Goal: Transaction & Acquisition: Purchase product/service

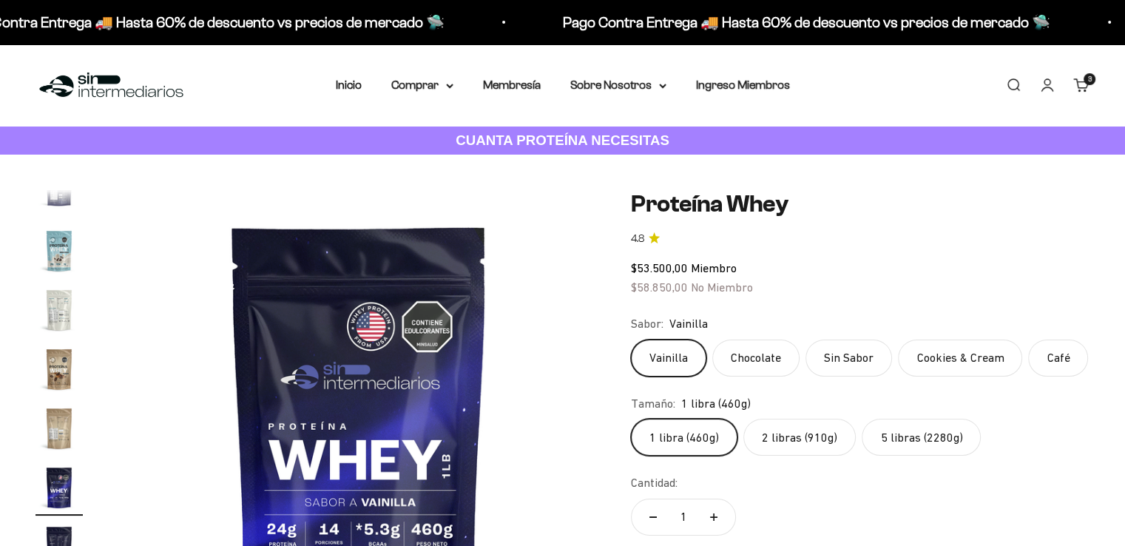
click at [1086, 87] on link "Carrito 3 artículos 3" at bounding box center [1081, 85] width 16 height 16
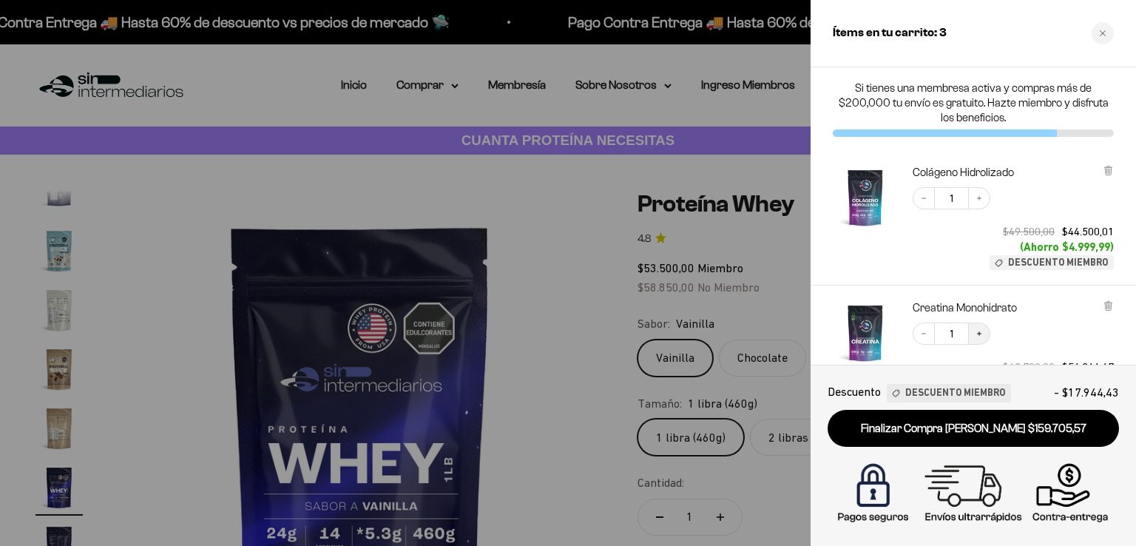
click at [979, 331] on icon "Increase quantity" at bounding box center [979, 333] width 9 height 9
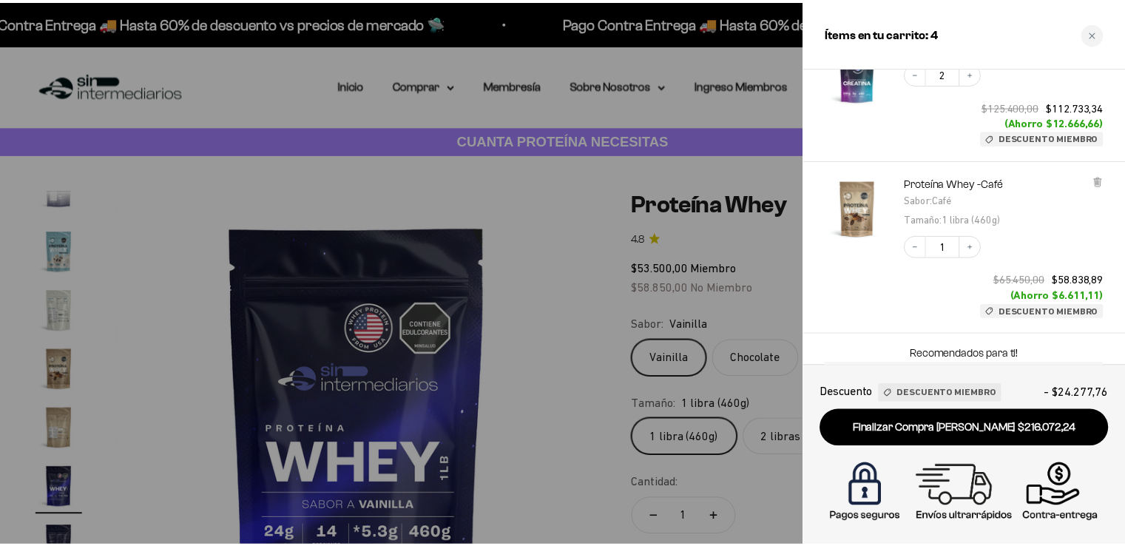
scroll to position [329, 0]
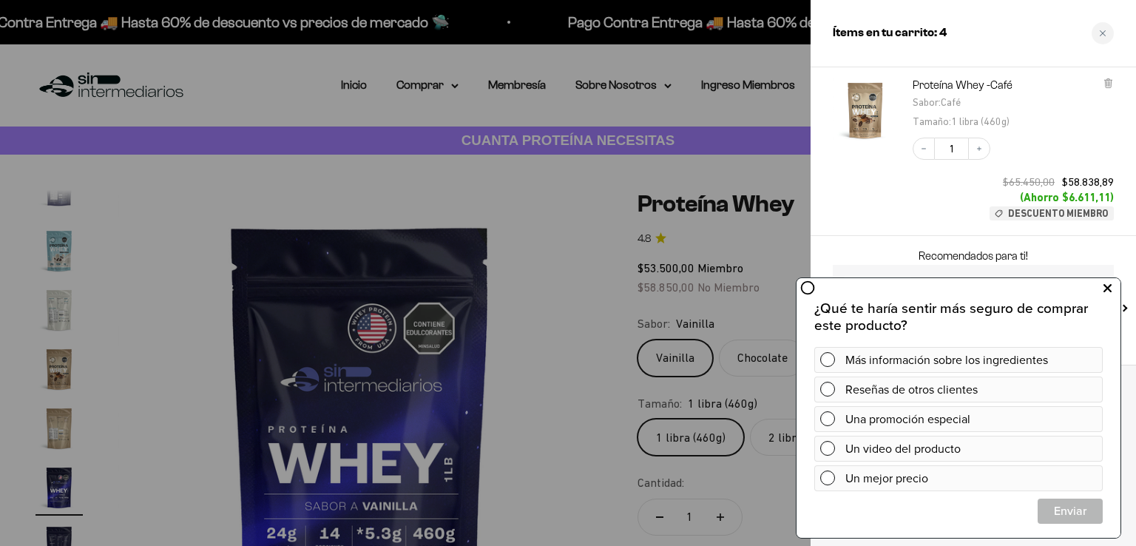
click at [1110, 287] on icon at bounding box center [1108, 288] width 8 height 19
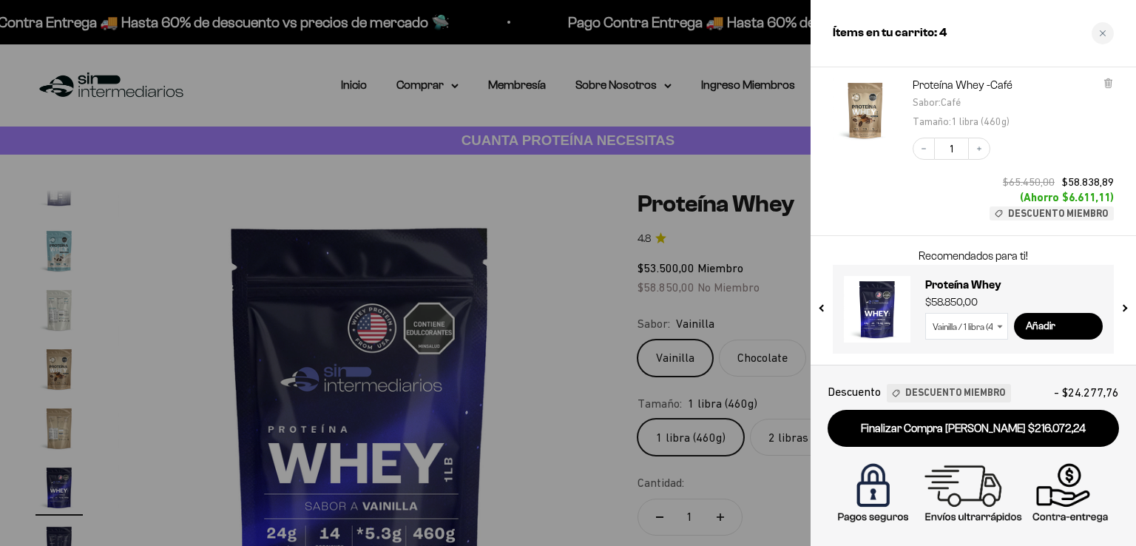
click at [719, 173] on div at bounding box center [568, 273] width 1136 height 546
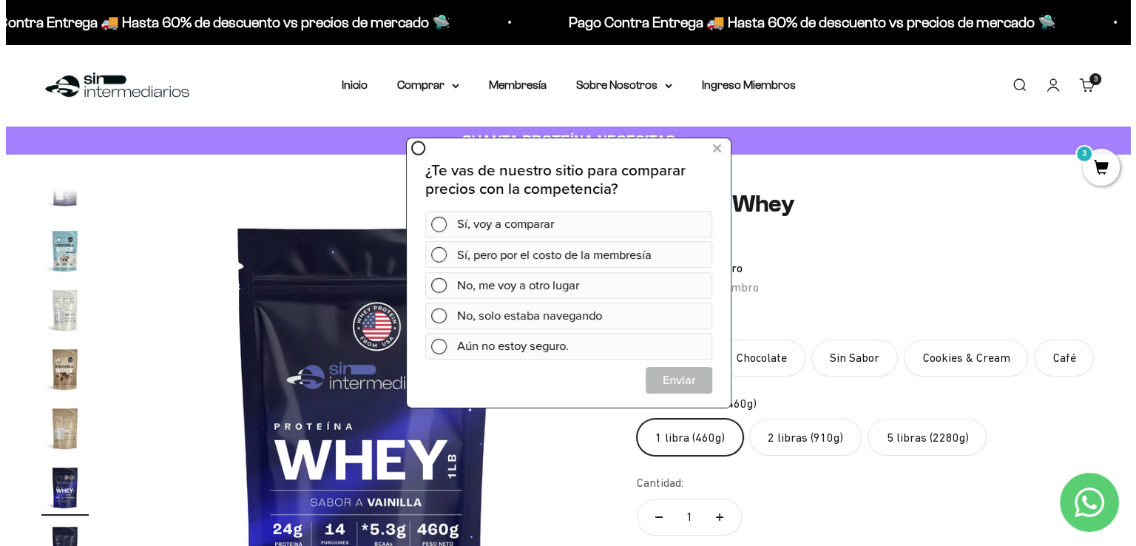
scroll to position [0, 0]
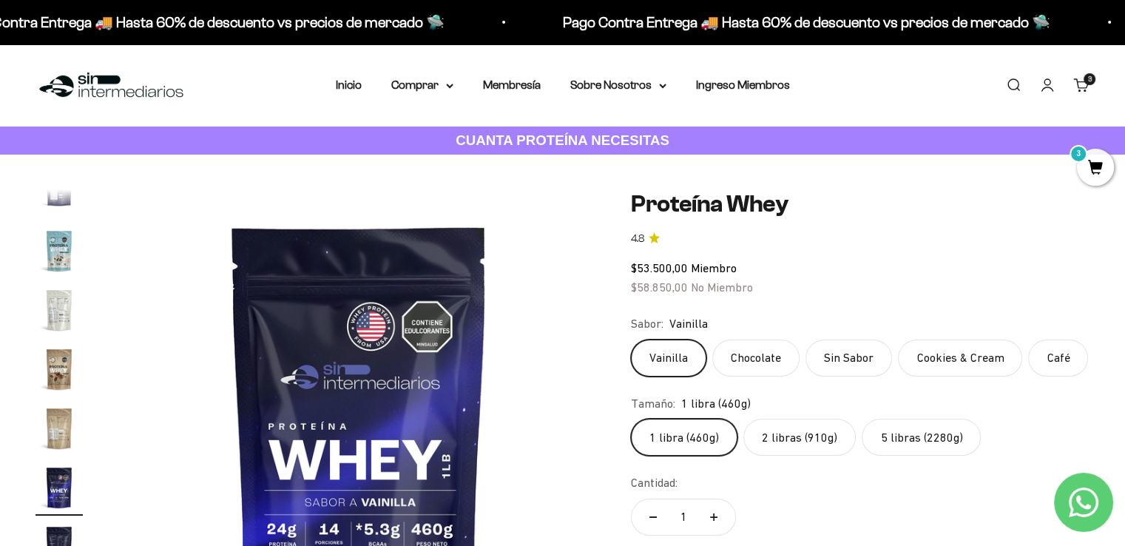
click at [1084, 77] on cart-count "3 artículos 3" at bounding box center [1090, 79] width 12 height 12
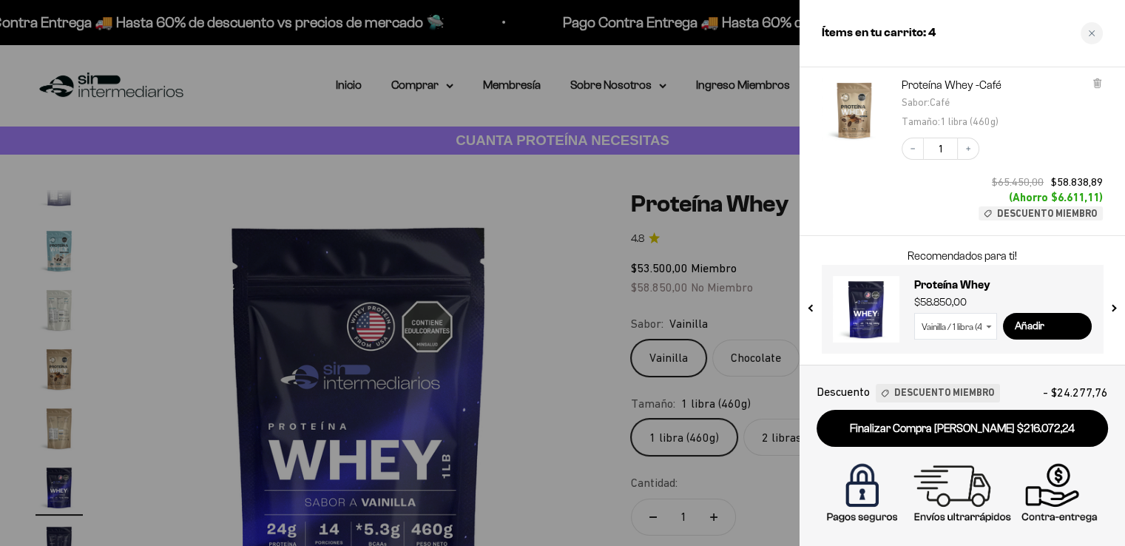
scroll to position [0, 8520]
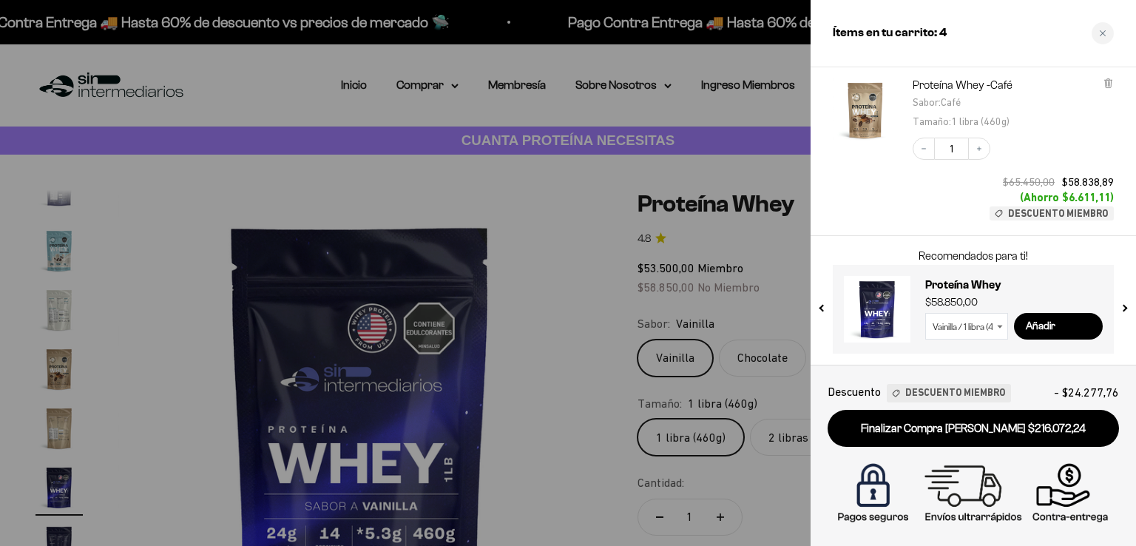
click at [529, 101] on div at bounding box center [568, 273] width 1136 height 546
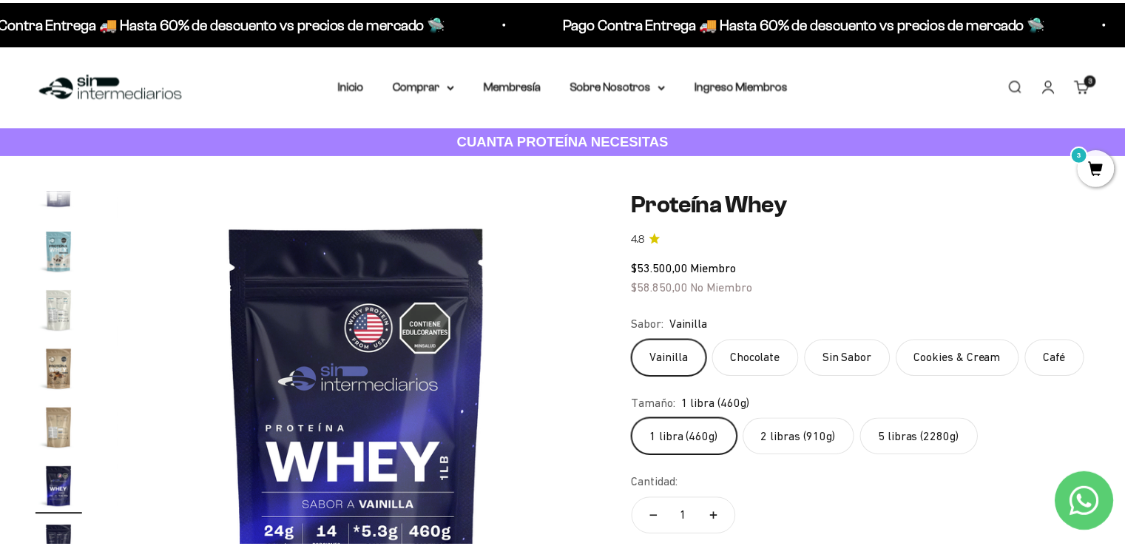
scroll to position [0, 8415]
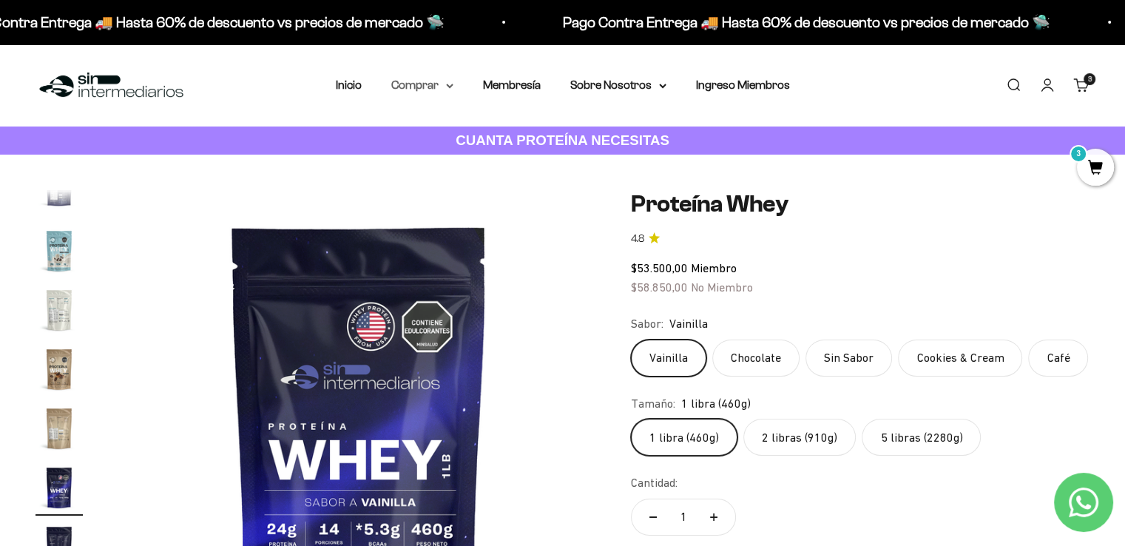
click at [450, 81] on summary "Comprar" at bounding box center [422, 84] width 62 height 19
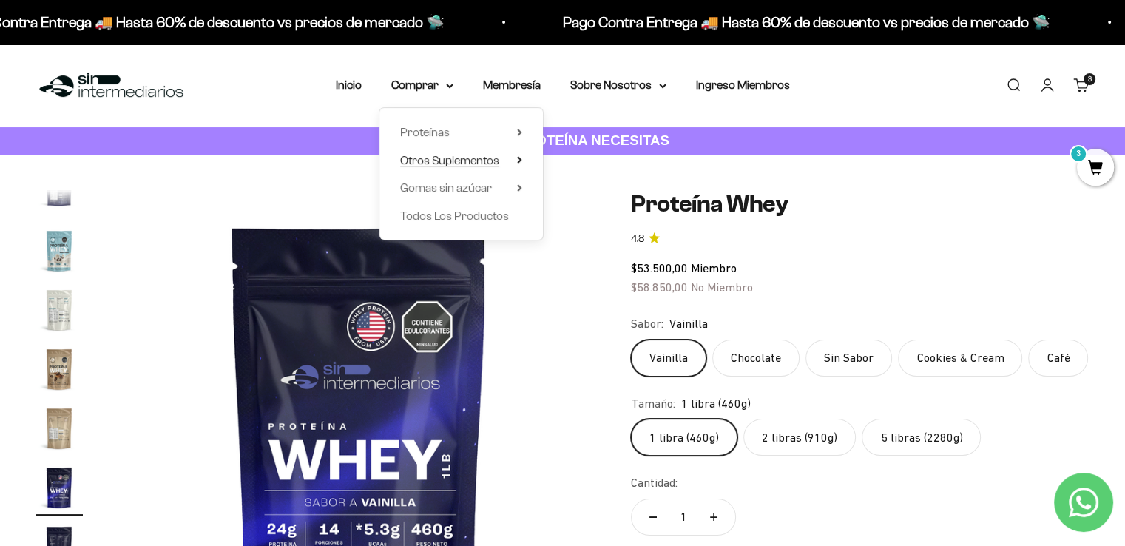
click at [491, 161] on span "Otros Suplementos" at bounding box center [449, 160] width 99 height 13
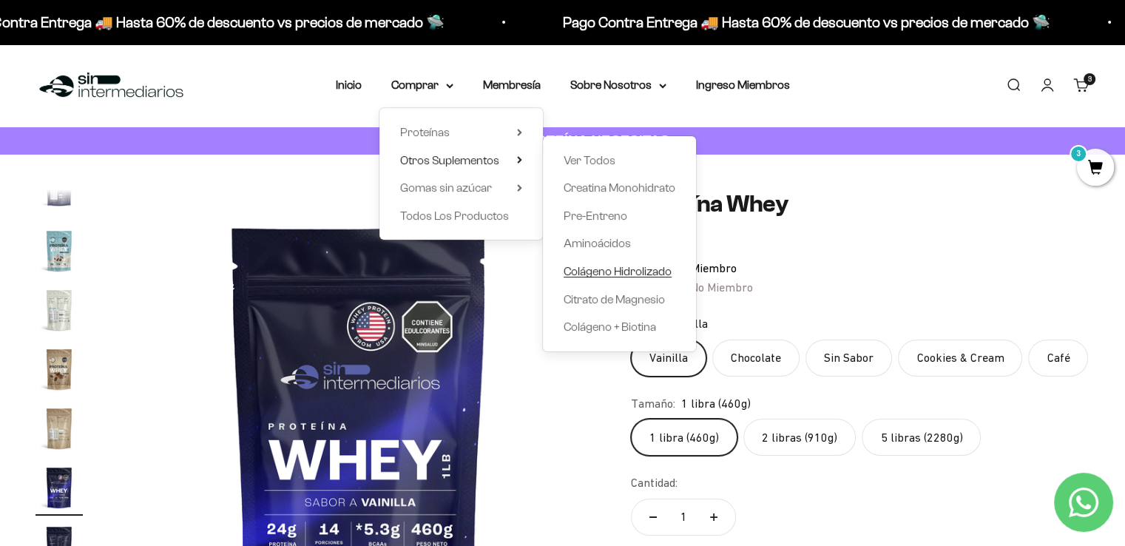
click at [627, 270] on span "Colágeno Hidrolizado" at bounding box center [618, 271] width 108 height 13
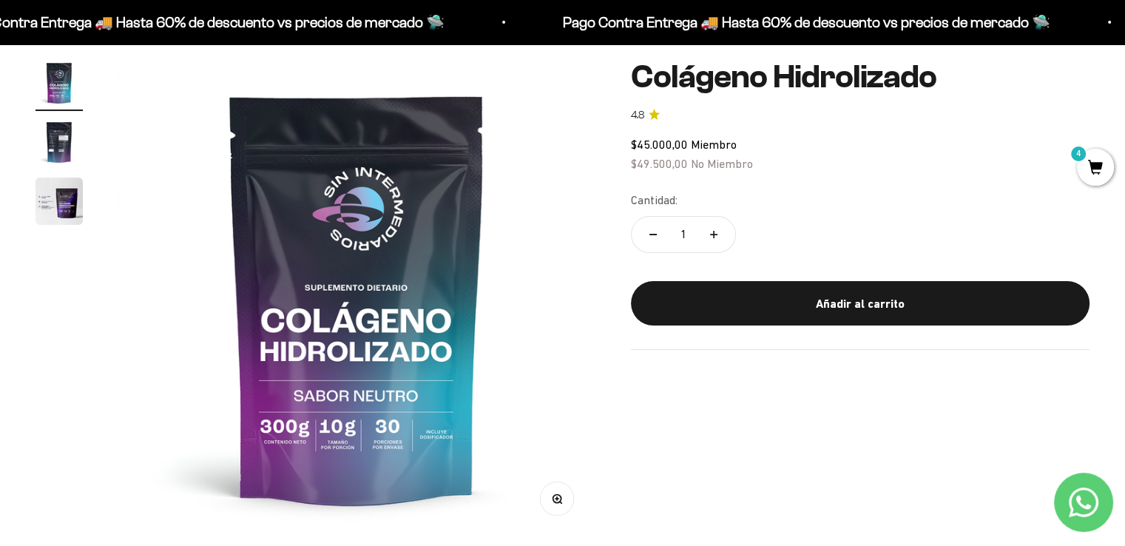
scroll to position [74, 0]
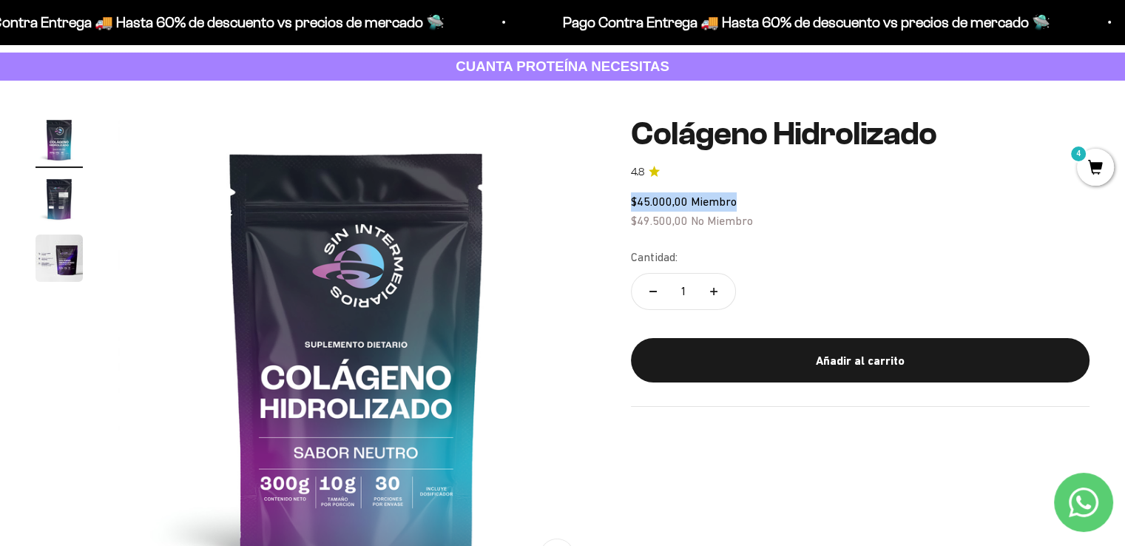
drag, startPoint x: 667, startPoint y: 207, endPoint x: 628, endPoint y: 207, distance: 39.2
click at [628, 207] on div "Zoom Ir al artículo 1 Ir al artículo 2 Ir al artículo 3 Colágeno Hidrolizado 4.…" at bounding box center [563, 354] width 1054 height 477
click at [1006, 198] on div "$45.000,00 Miembro $49.500,00 No Miembro" at bounding box center [860, 211] width 459 height 38
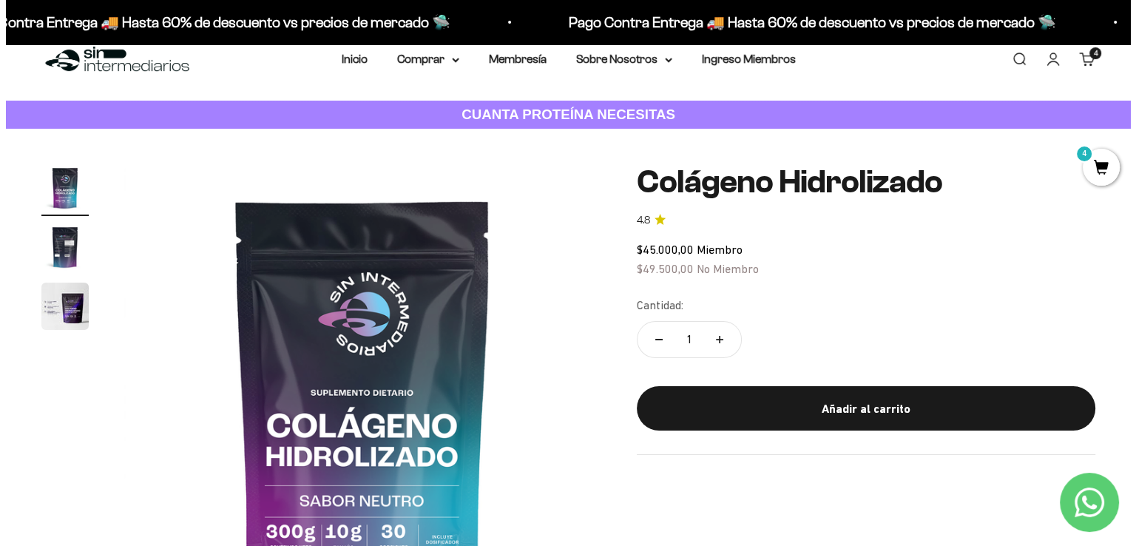
scroll to position [0, 0]
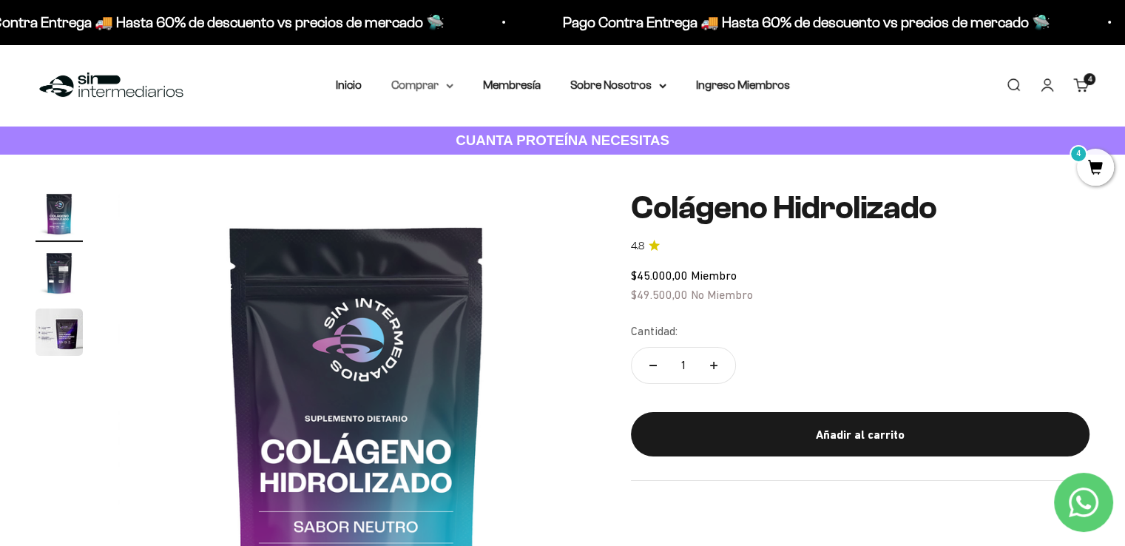
click at [444, 85] on summary "Comprar" at bounding box center [422, 84] width 62 height 19
click at [713, 366] on icon "Aumentar cantidad" at bounding box center [713, 365] width 7 height 7
type input "2"
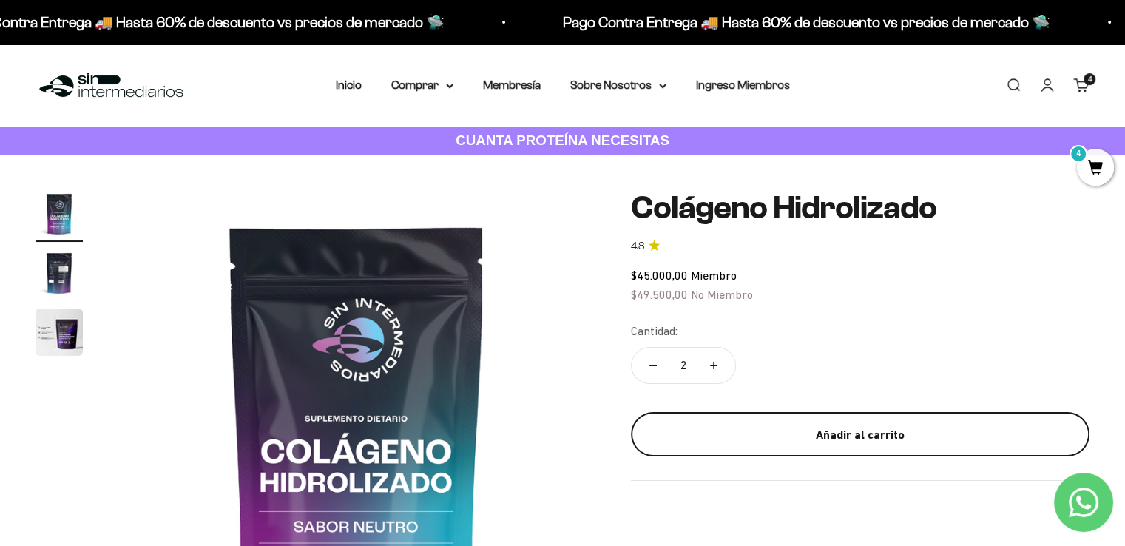
click at [822, 436] on div "Añadir al carrito" at bounding box center [860, 434] width 399 height 19
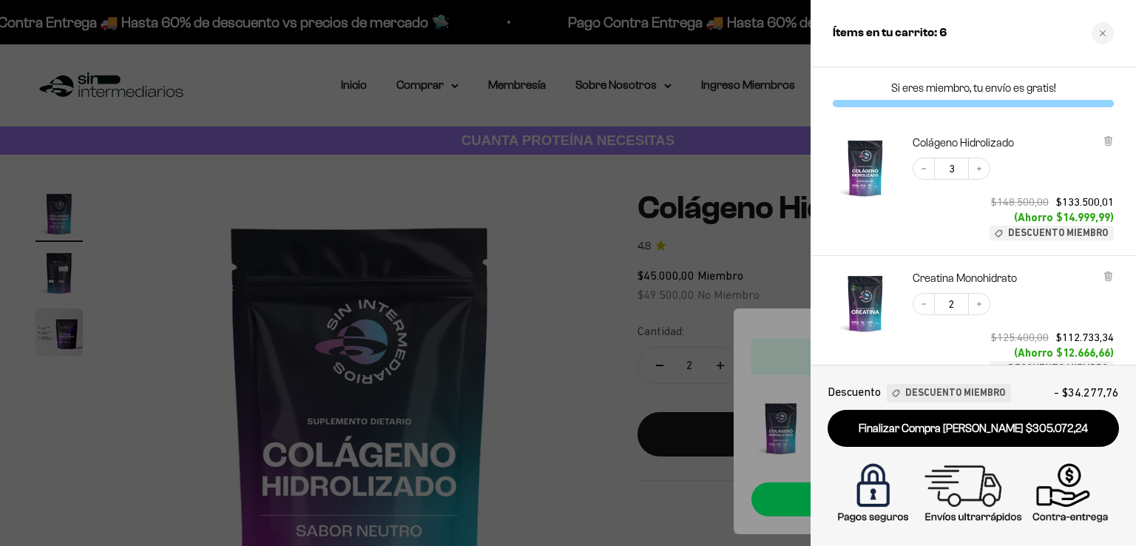
click at [641, 178] on div at bounding box center [568, 273] width 1136 height 546
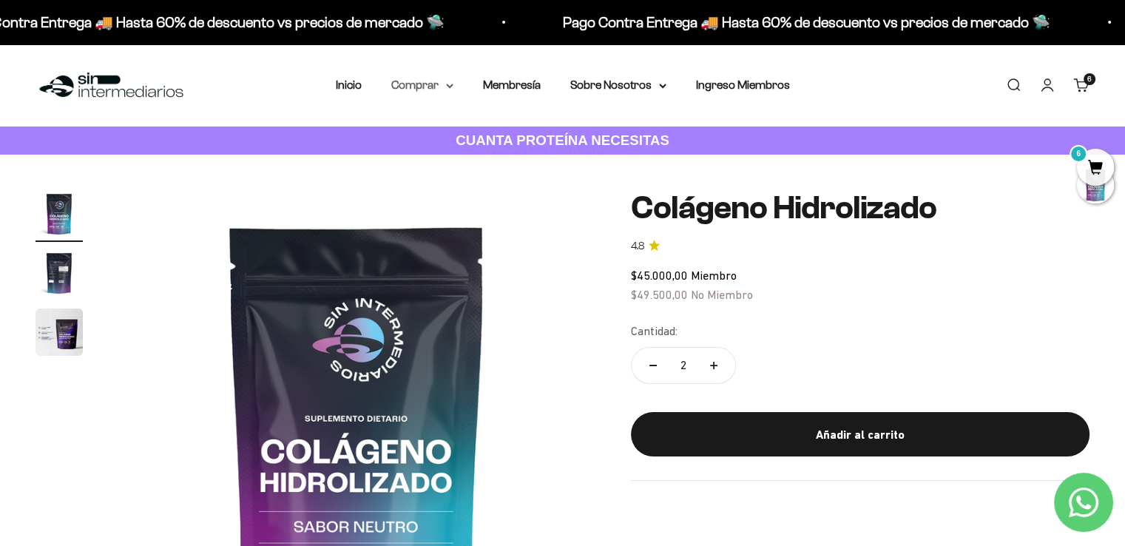
click at [441, 86] on summary "Comprar" at bounding box center [422, 84] width 62 height 19
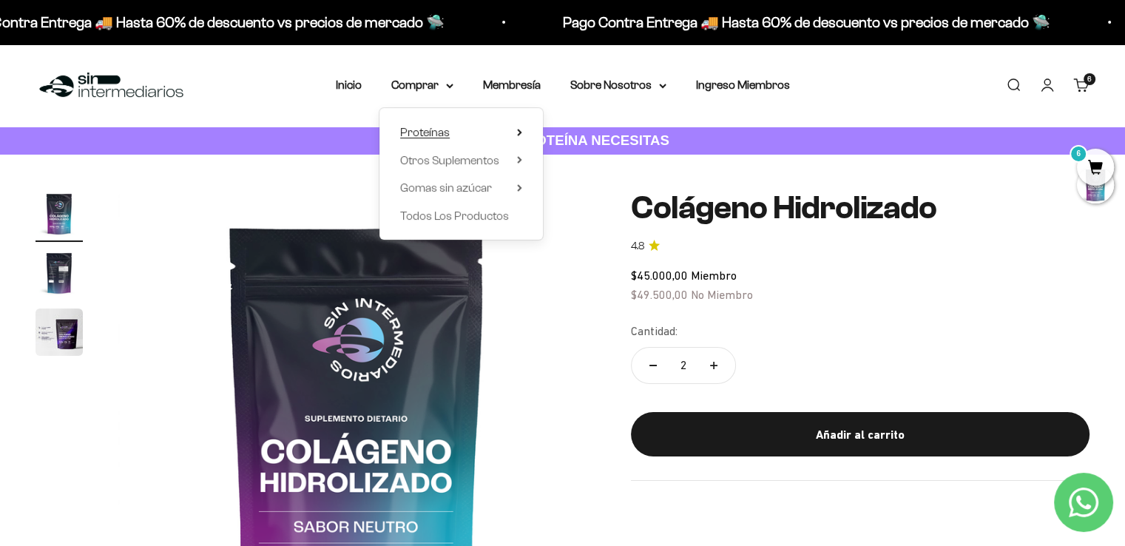
click at [512, 135] on summary "Proteínas" at bounding box center [461, 132] width 122 height 19
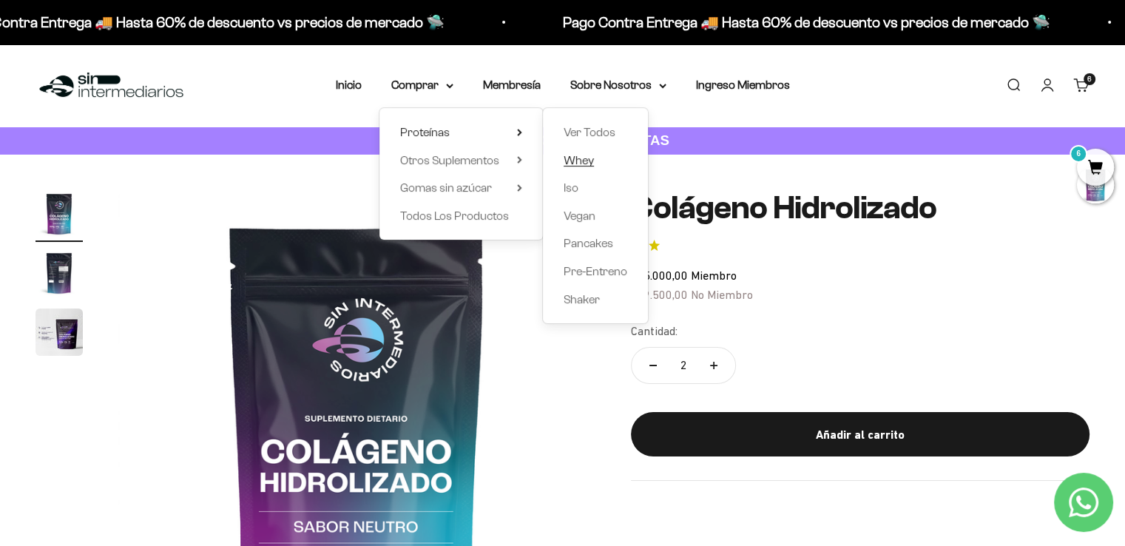
click at [583, 161] on span "Whey" at bounding box center [579, 160] width 30 height 13
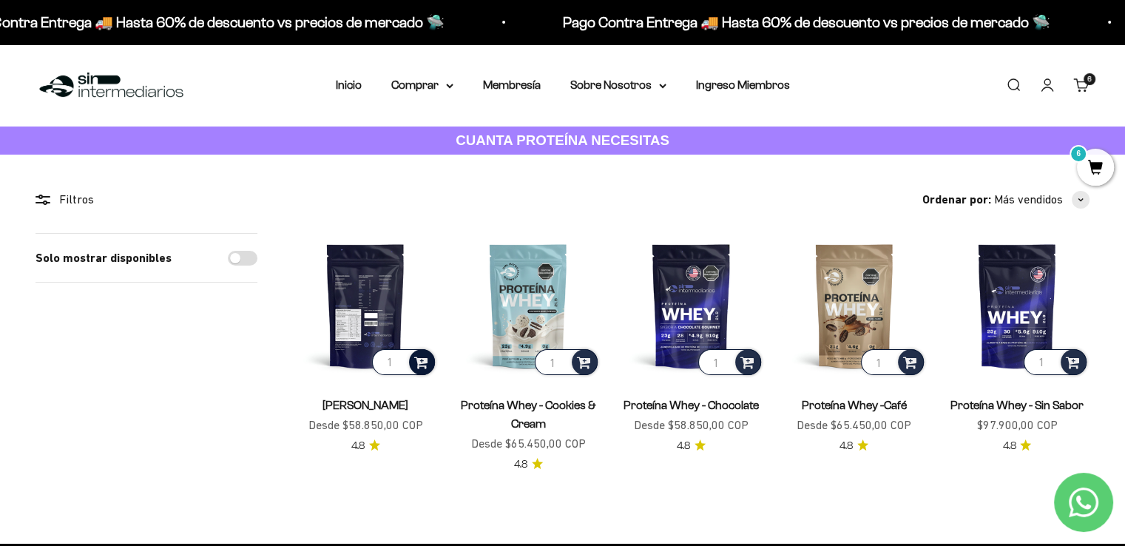
click at [412, 364] on div at bounding box center [422, 362] width 26 height 26
click at [398, 320] on span "Vainilla / 2 libras (910g)" at bounding box center [367, 322] width 90 height 11
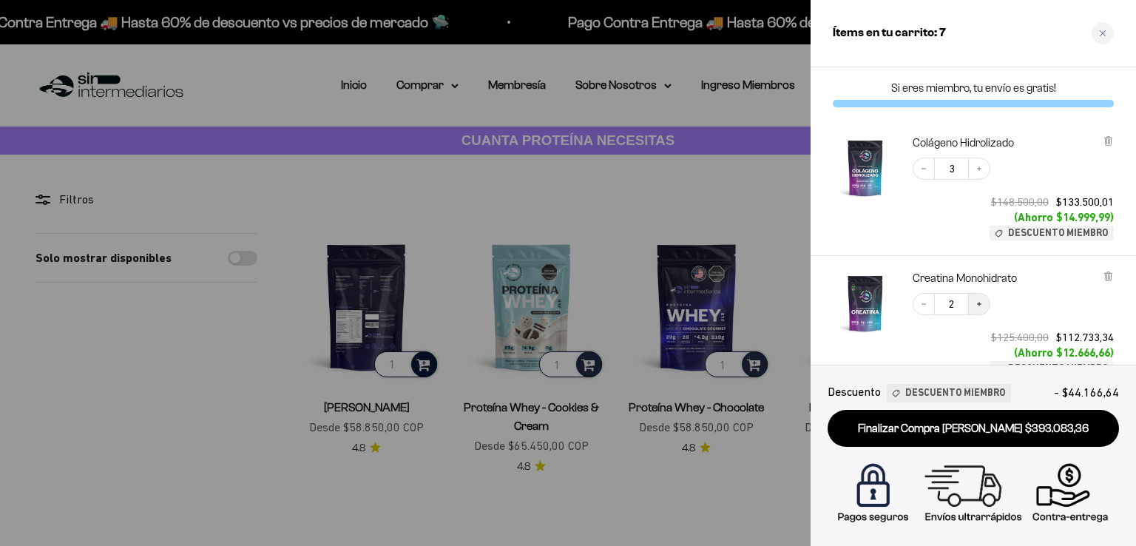
click at [979, 301] on icon "Increase quantity" at bounding box center [979, 304] width 9 height 9
click at [922, 169] on icon "Decrease quantity" at bounding box center [924, 169] width 4 height 1
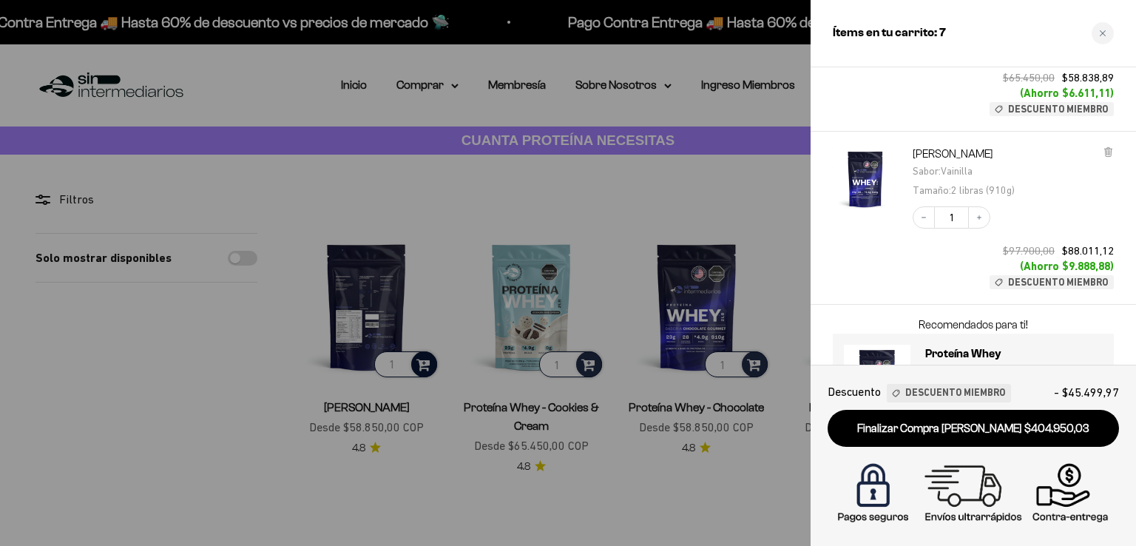
scroll to position [503, 0]
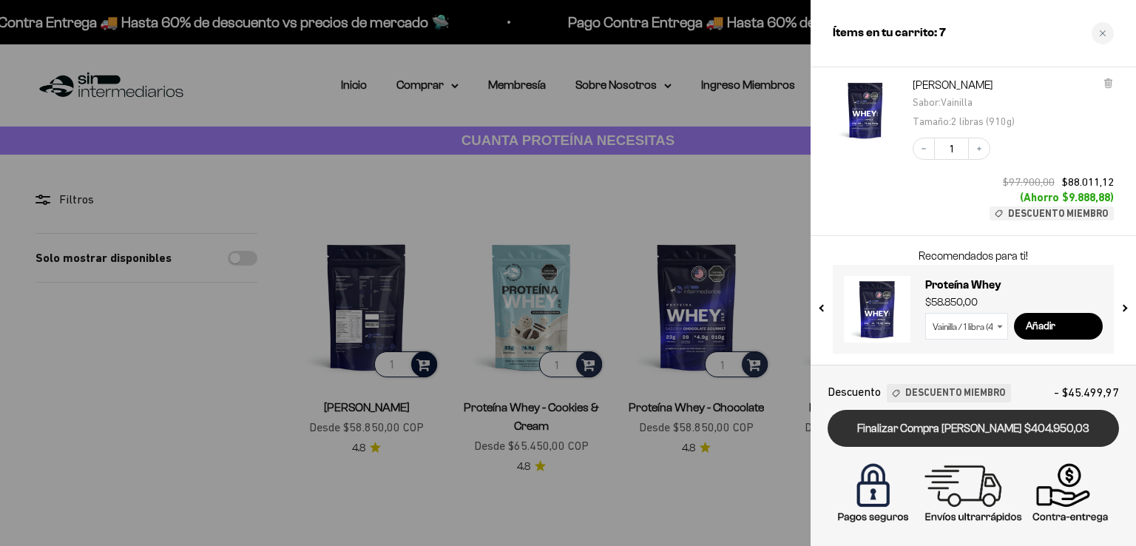
click at [992, 428] on link "Finalizar Compra [PERSON_NAME] $404.950,03" at bounding box center [973, 429] width 291 height 38
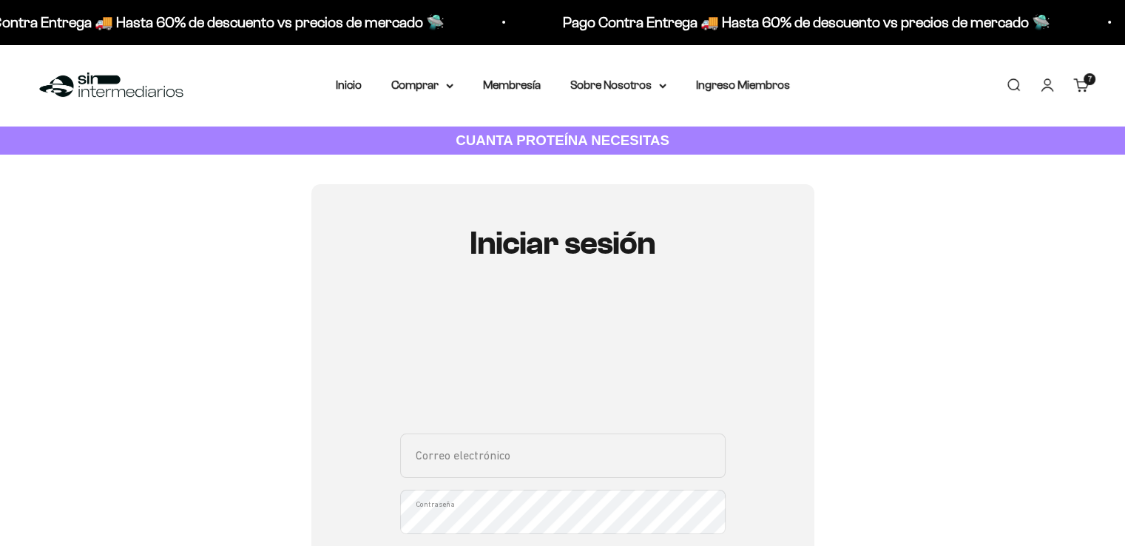
type input "alvarolopez111@gmail.com"
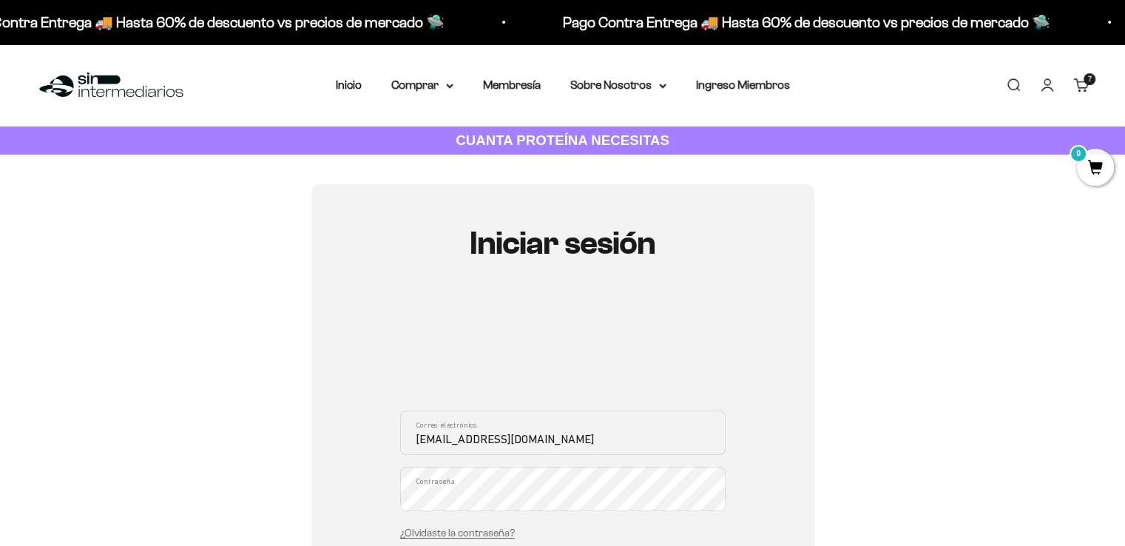
drag, startPoint x: 939, startPoint y: 446, endPoint x: 902, endPoint y: 445, distance: 37.0
click at [939, 445] on div "Iniciar sesión alvarolopez111@gmail.com Correo electrónico Contraseña ¿Olvidast…" at bounding box center [563, 469] width 1054 height 571
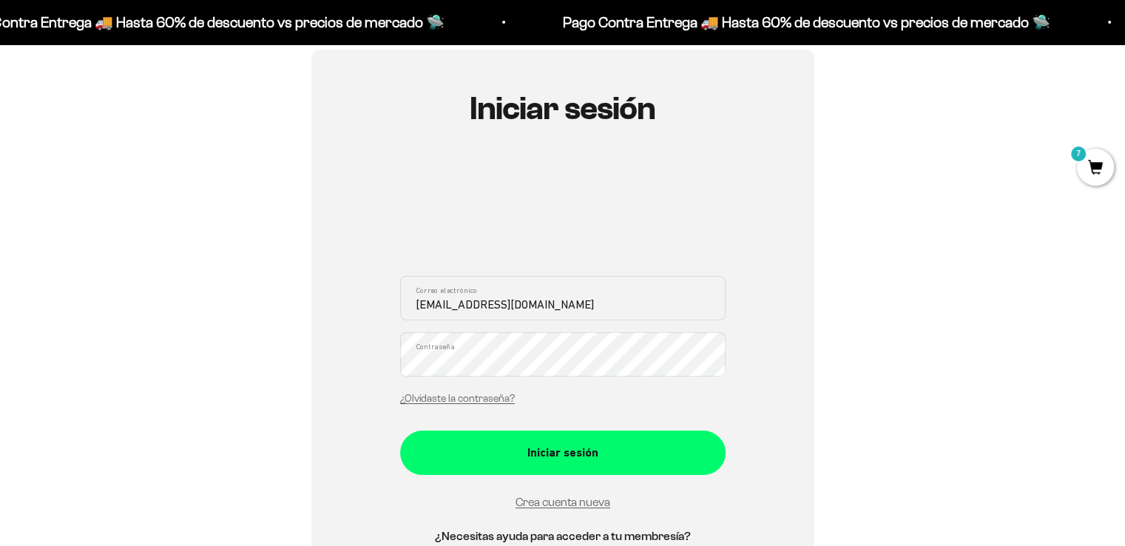
scroll to position [222, 0]
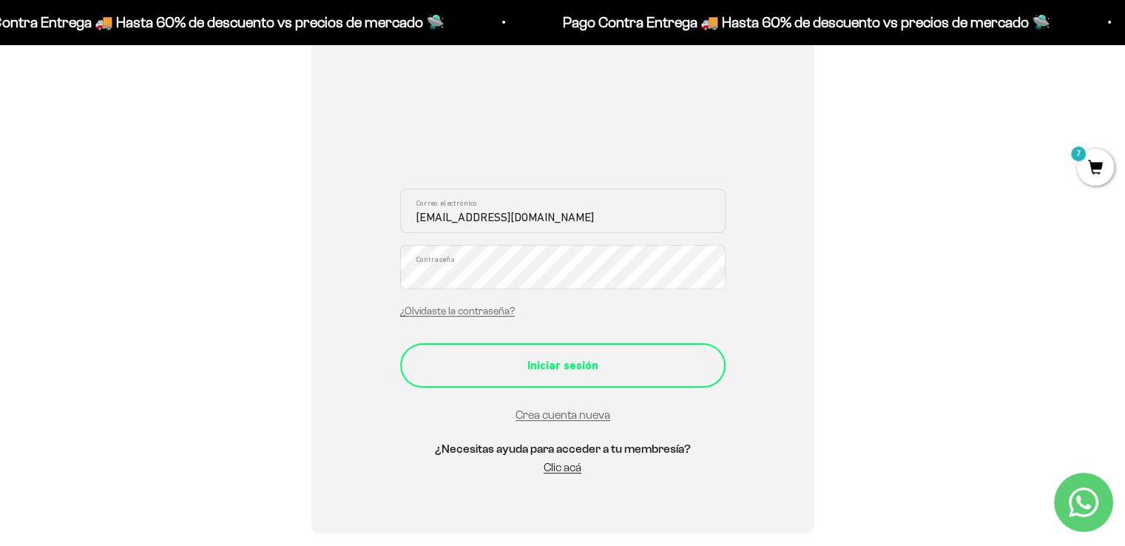
click at [620, 371] on div "Iniciar sesión" at bounding box center [563, 365] width 266 height 19
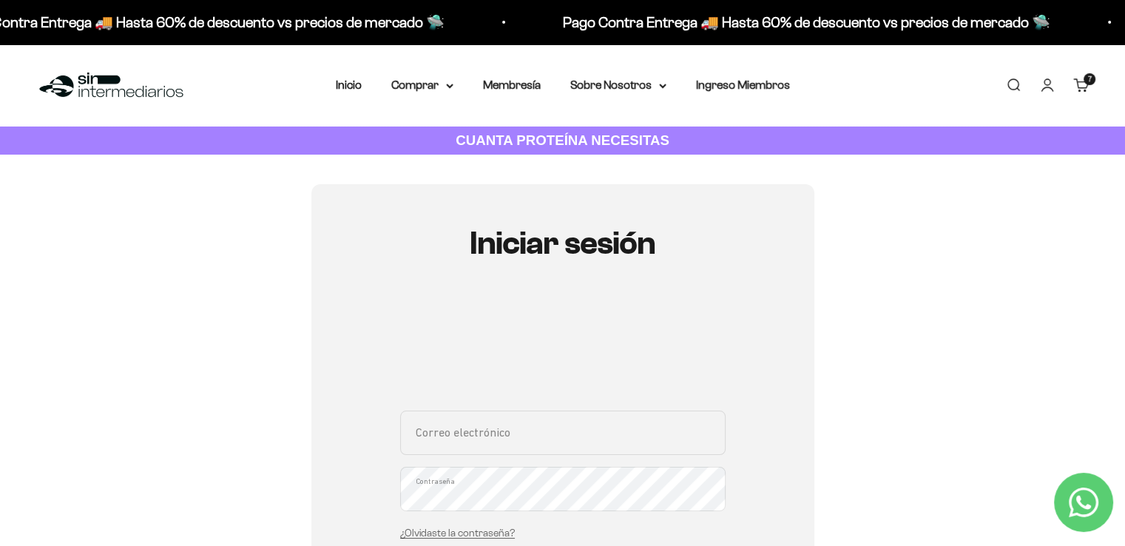
scroll to position [296, 0]
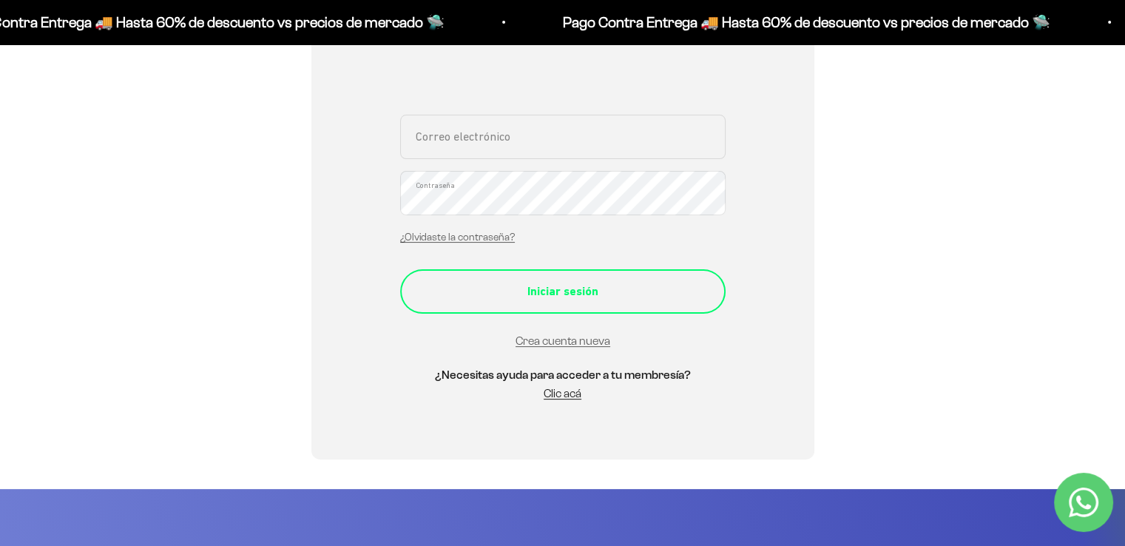
type input "[EMAIL_ADDRESS][DOMAIN_NAME]"
click at [608, 300] on div "Iniciar sesión" at bounding box center [563, 291] width 266 height 19
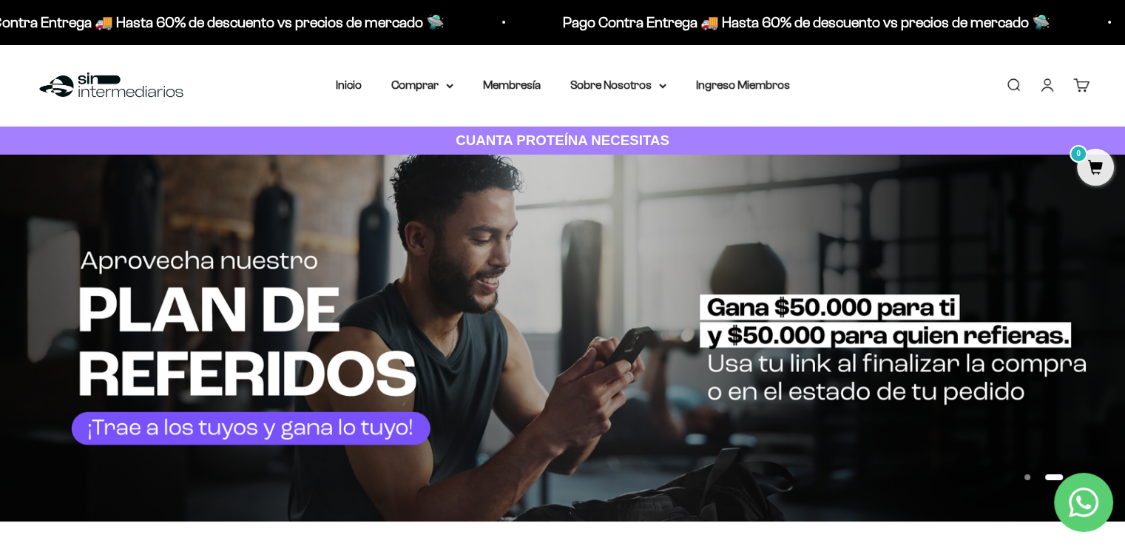
click at [1047, 81] on link "Cuenta" at bounding box center [1047, 85] width 16 height 16
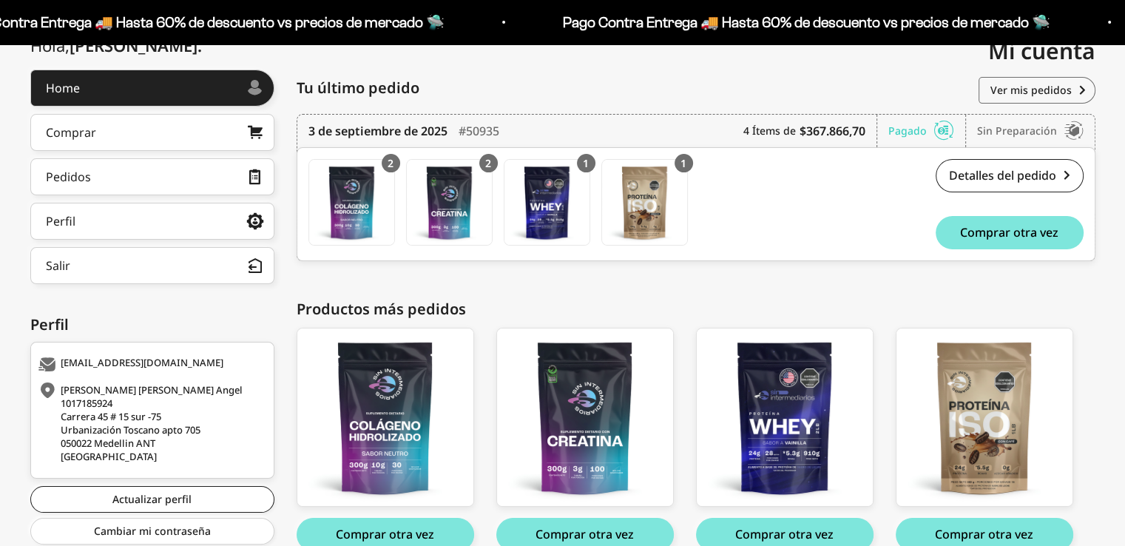
scroll to position [222, 0]
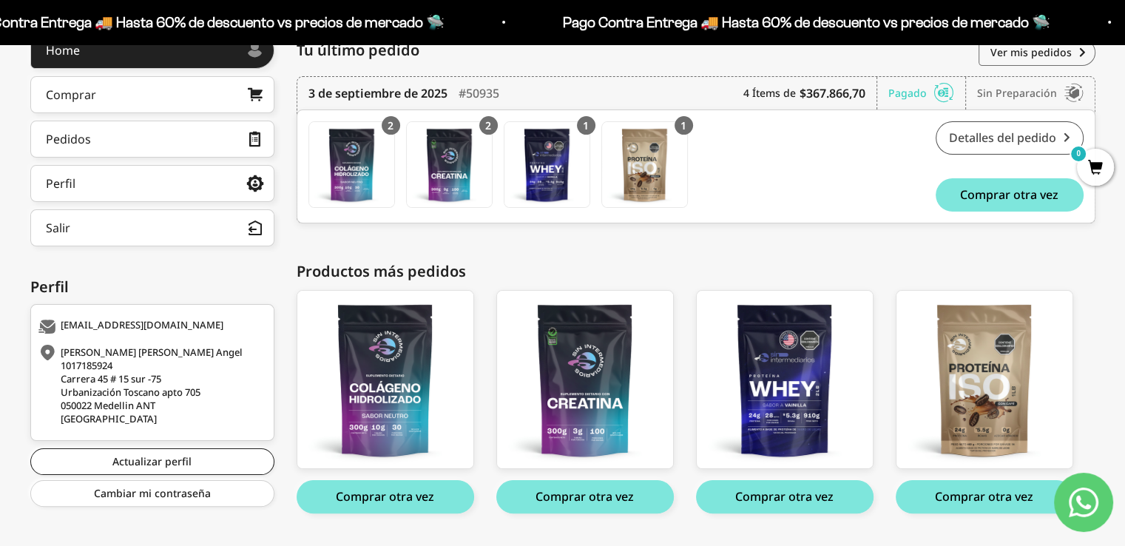
click at [1027, 137] on link "Detalles del pedido" at bounding box center [1010, 137] width 148 height 33
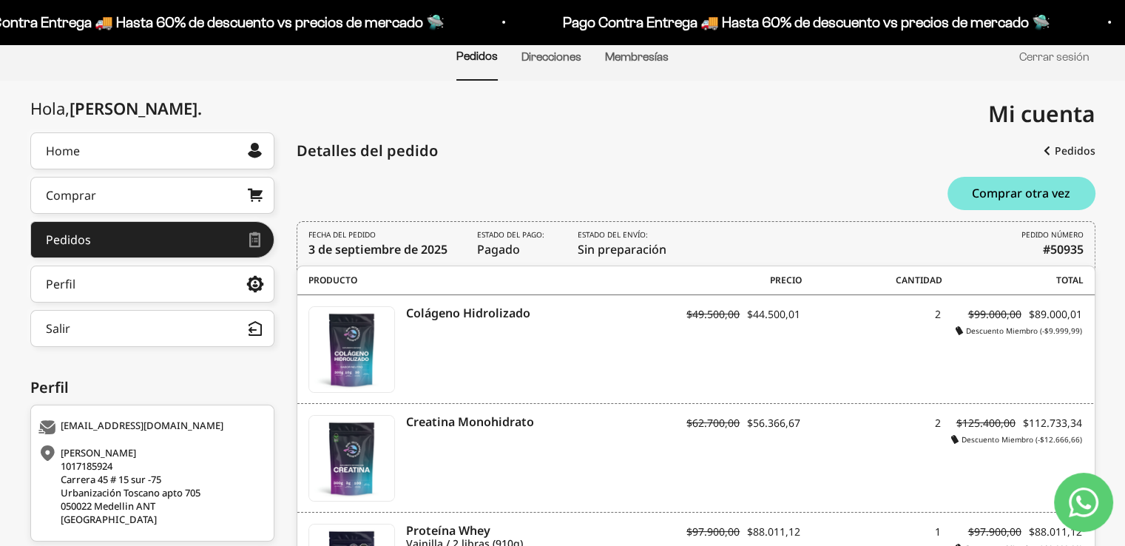
scroll to position [296, 0]
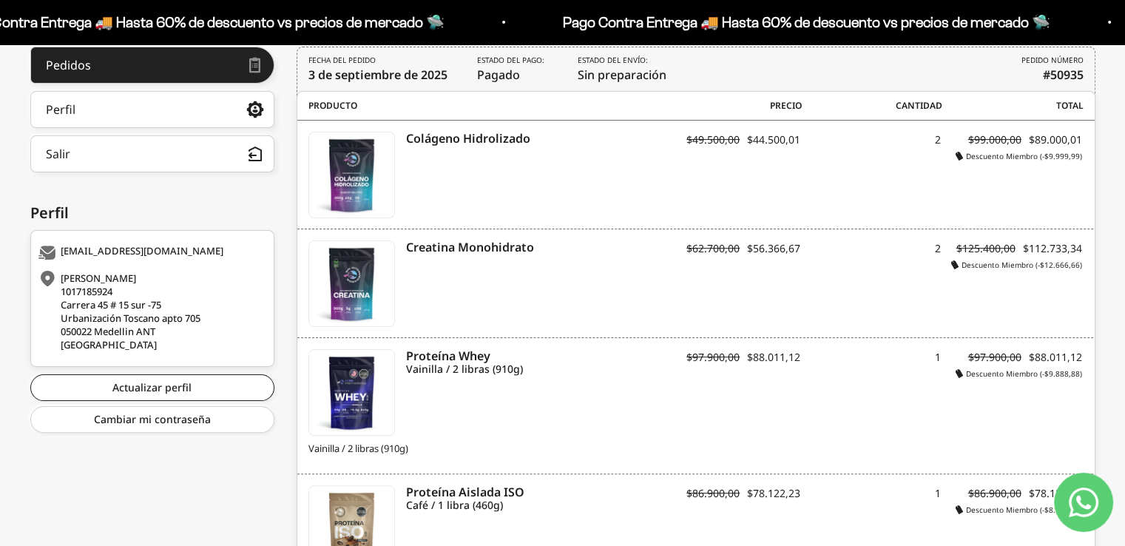
click at [1085, 494] on icon "Contact us on WhatsApp" at bounding box center [1084, 502] width 30 height 30
